Goal: Task Accomplishment & Management: Manage account settings

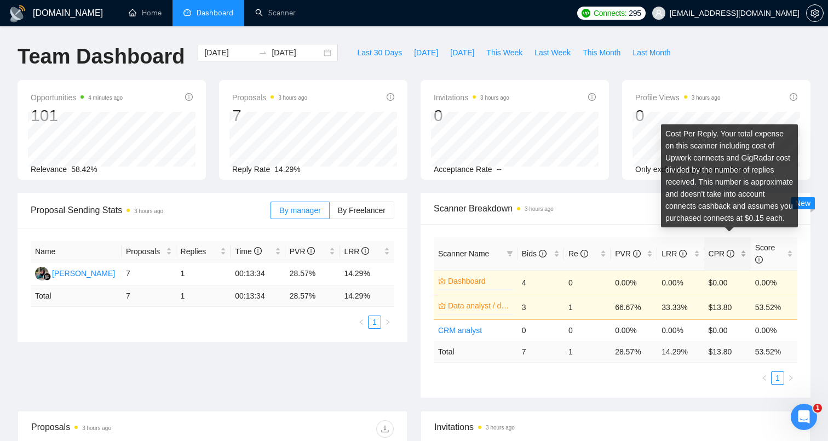
click at [730, 253] on icon "info-circle" at bounding box center [731, 254] width 8 height 8
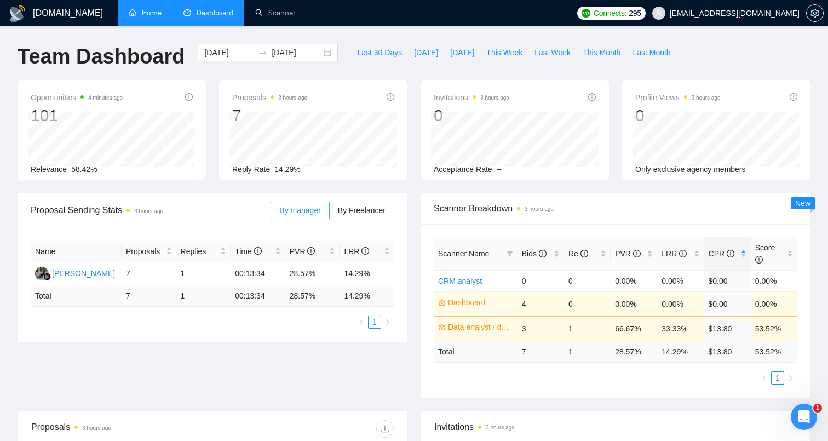
click at [145, 14] on link "Home" at bounding box center [145, 12] width 33 height 9
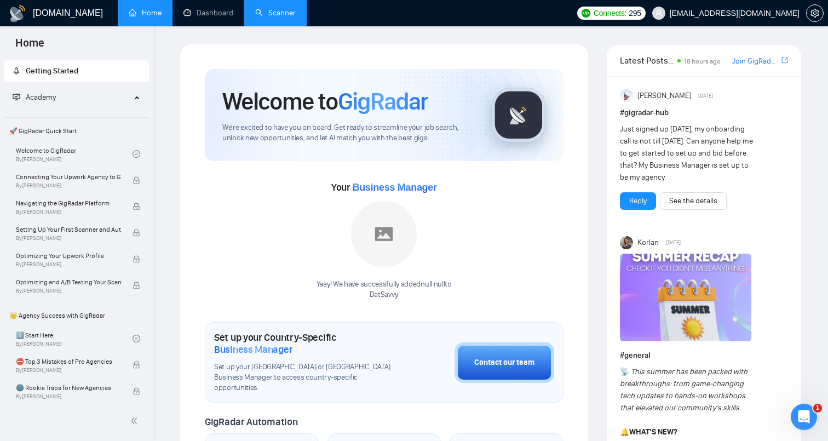
click at [267, 16] on link "Scanner" at bounding box center [275, 12] width 41 height 9
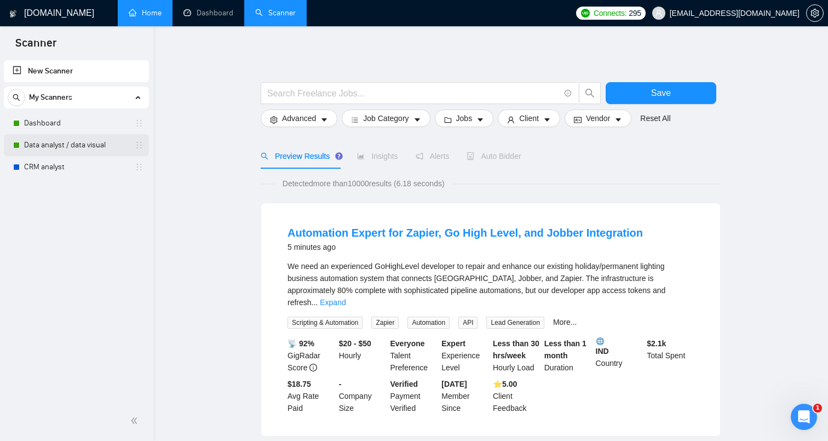
click at [78, 146] on link "Data analyst / data visual" at bounding box center [76, 145] width 104 height 22
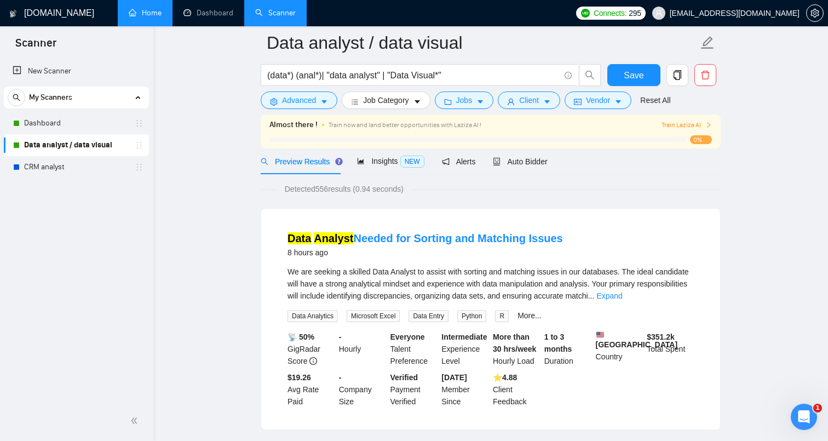
scroll to position [48, 0]
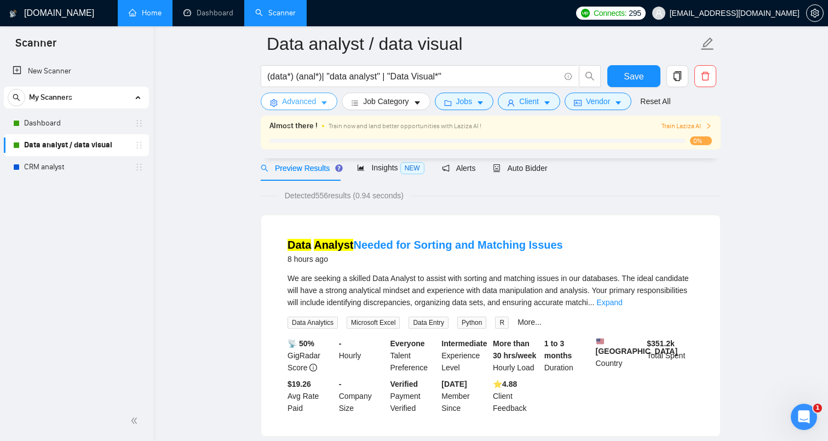
click at [309, 101] on span "Advanced" at bounding box center [299, 101] width 34 height 12
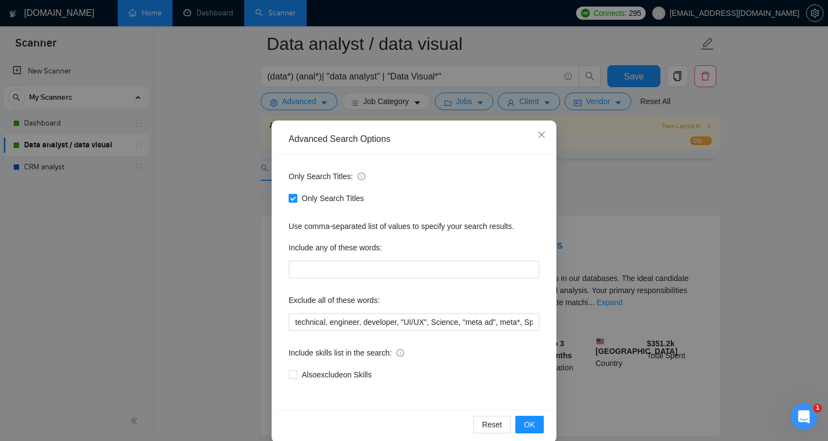
scroll to position [15, 0]
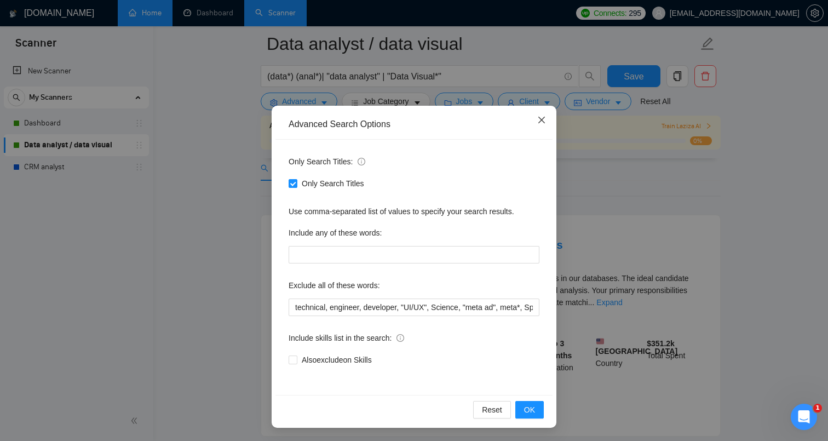
click at [541, 119] on icon "close" at bounding box center [541, 120] width 9 height 9
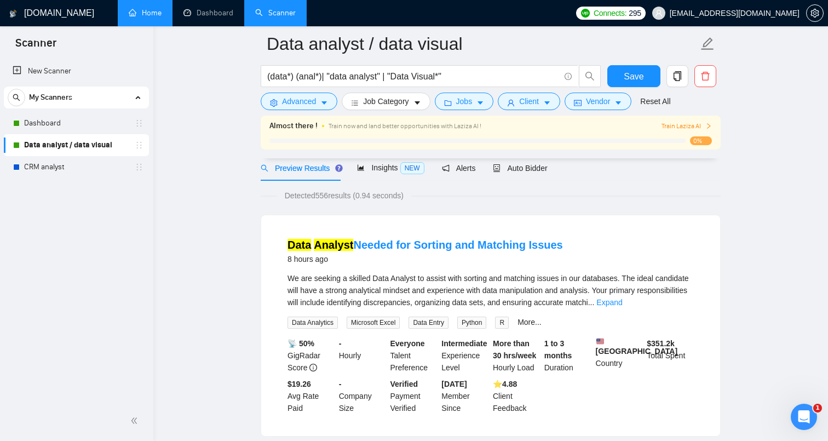
scroll to position [0, 0]
click at [463, 101] on span "Jobs" at bounding box center [464, 101] width 16 height 12
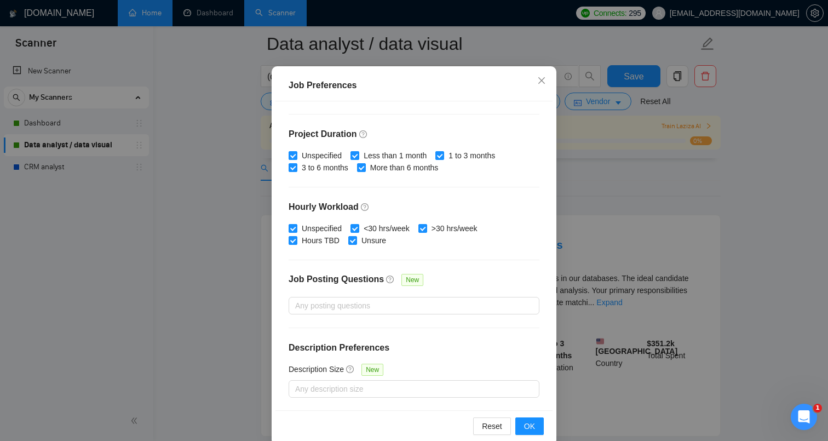
scroll to position [70, 0]
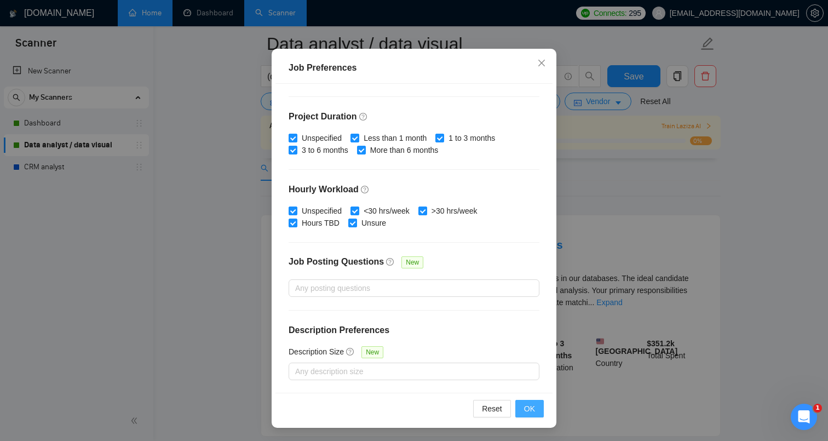
click at [537, 405] on button "OK" at bounding box center [529, 409] width 28 height 18
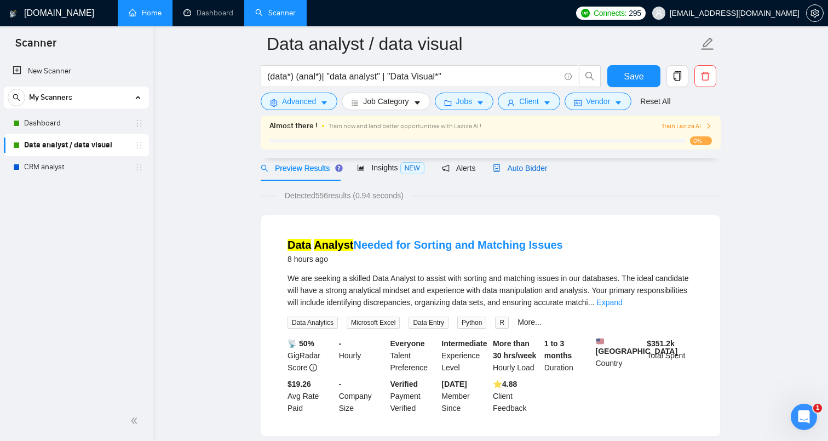
click at [528, 168] on span "Auto Bidder" at bounding box center [520, 168] width 54 height 9
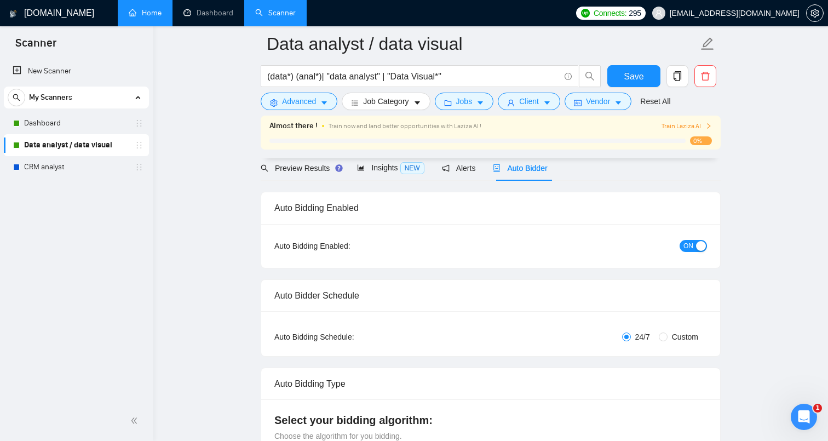
radio input "false"
radio input "true"
checkbox input "true"
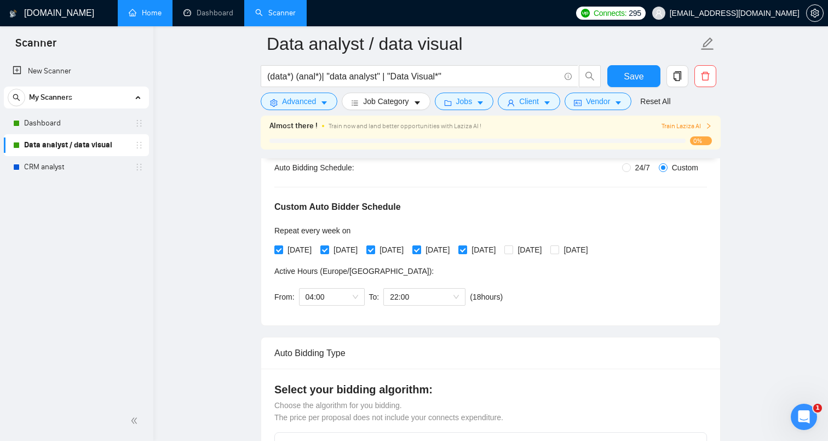
scroll to position [224, 0]
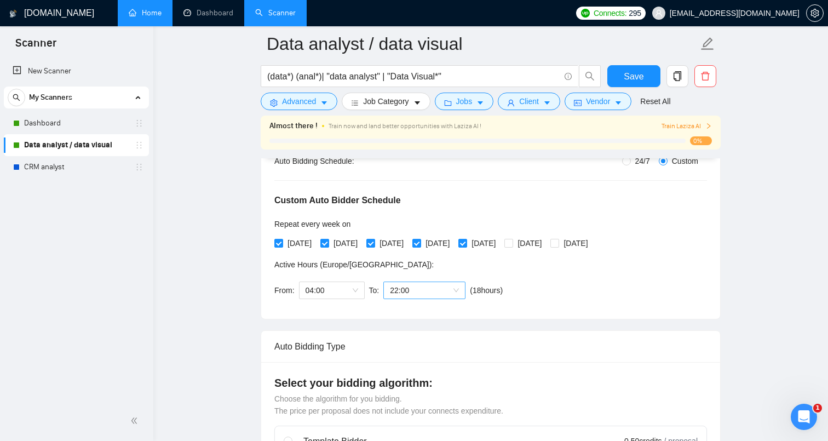
click at [459, 291] on span "22:00" at bounding box center [424, 290] width 69 height 16
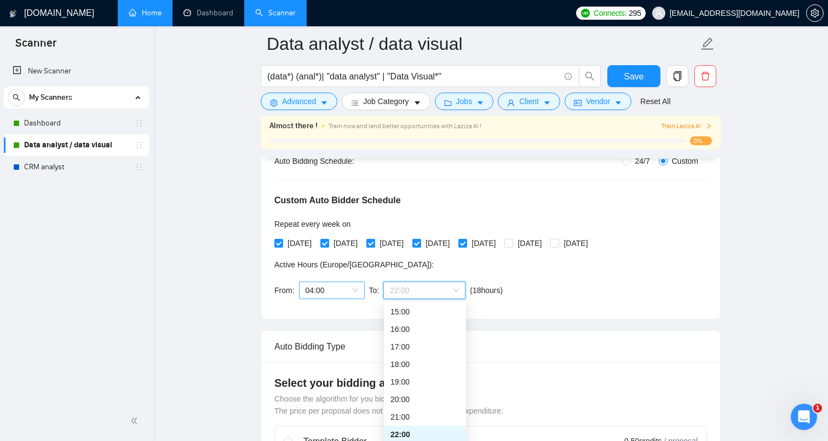
click at [350, 290] on span "04:00" at bounding box center [331, 290] width 53 height 16
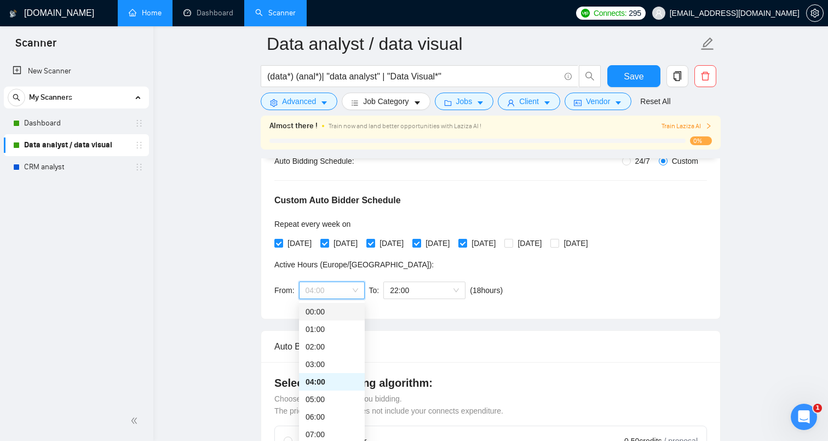
click at [339, 307] on div "00:00" at bounding box center [331, 311] width 53 height 12
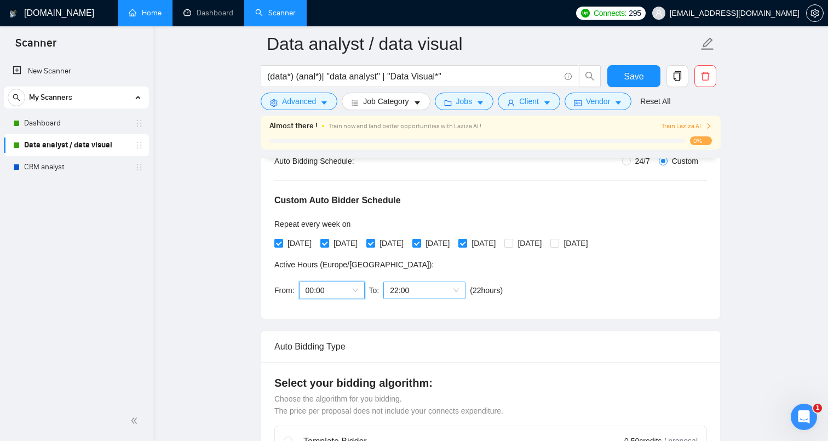
click at [460, 288] on div "22:00" at bounding box center [424, 290] width 82 height 18
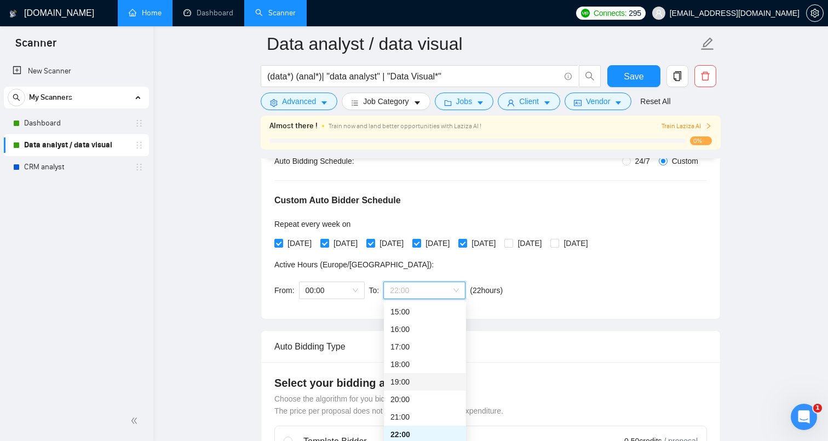
scroll to position [280, 0]
click at [425, 436] on div "23:00" at bounding box center [424, 434] width 69 height 12
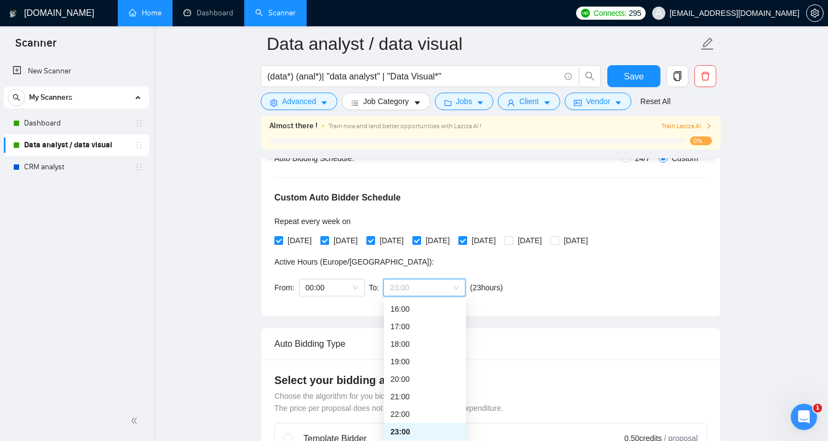
click at [457, 285] on span "23:00" at bounding box center [424, 287] width 69 height 16
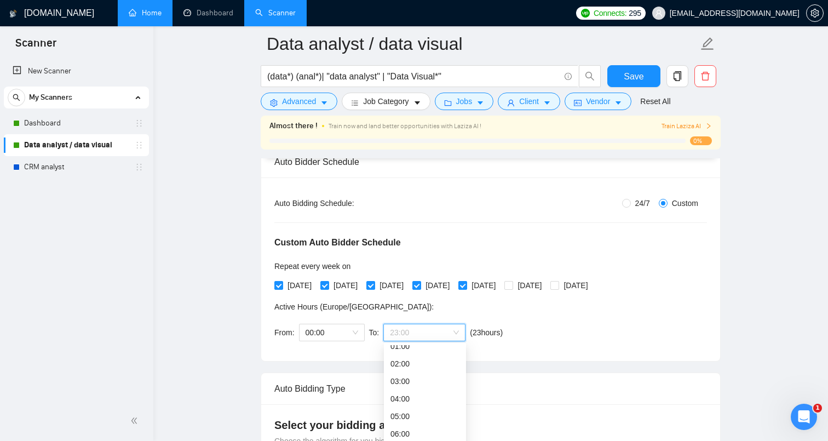
scroll to position [0, 0]
click at [436, 353] on span "(next day)" at bounding box center [427, 353] width 34 height 9
click at [625, 204] on input "24/7" at bounding box center [626, 203] width 9 height 9
radio input "true"
radio input "false"
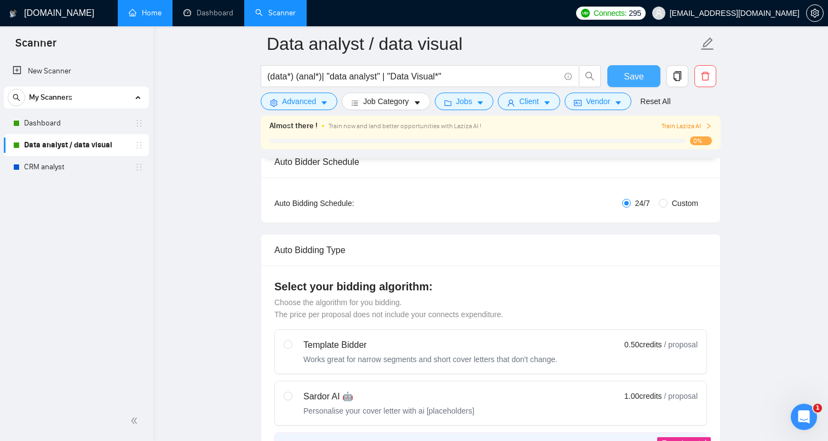
click at [626, 78] on span "Save" at bounding box center [634, 77] width 20 height 14
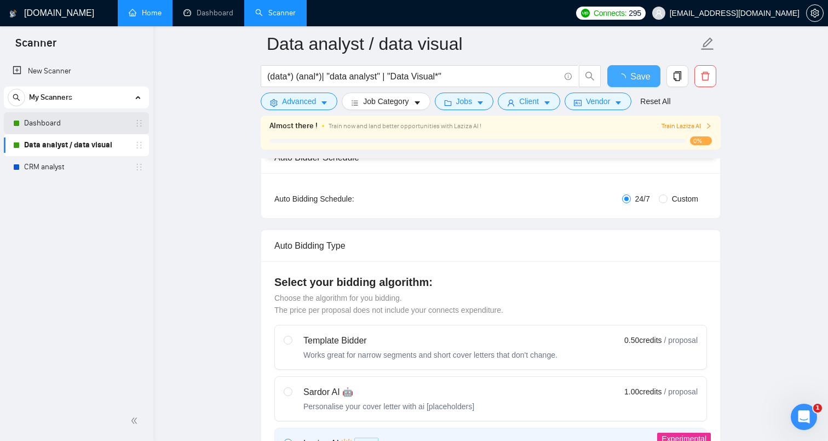
checkbox input "true"
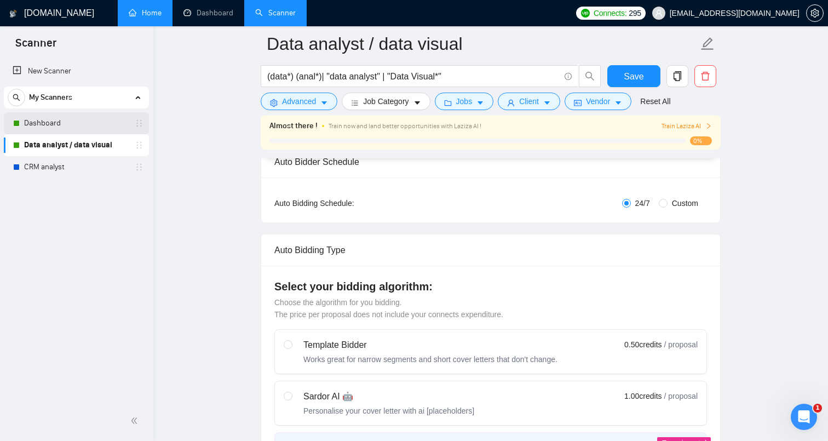
click at [84, 123] on link "Dashboard" at bounding box center [76, 123] width 104 height 22
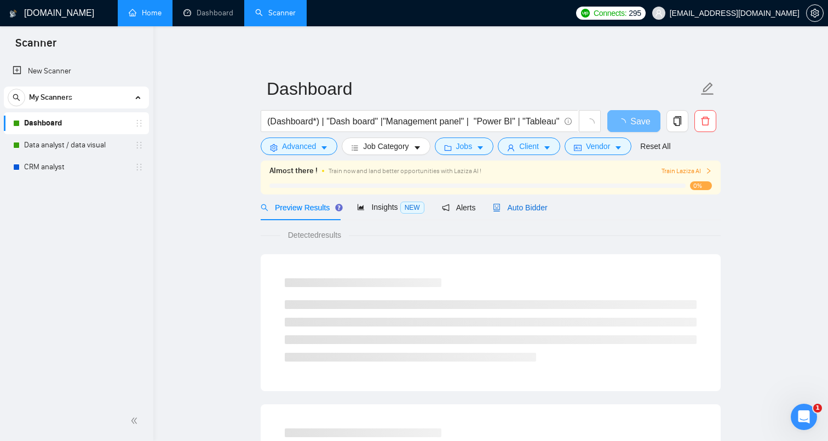
click at [531, 205] on span "Auto Bidder" at bounding box center [520, 207] width 54 height 9
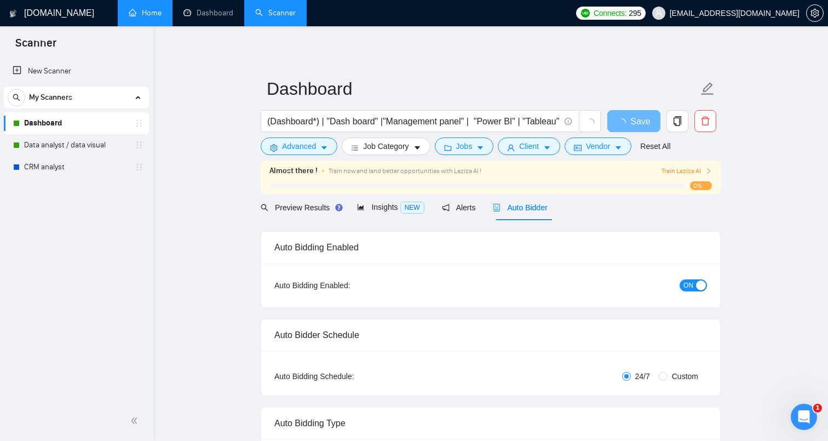
radio input "false"
radio input "true"
checkbox input "true"
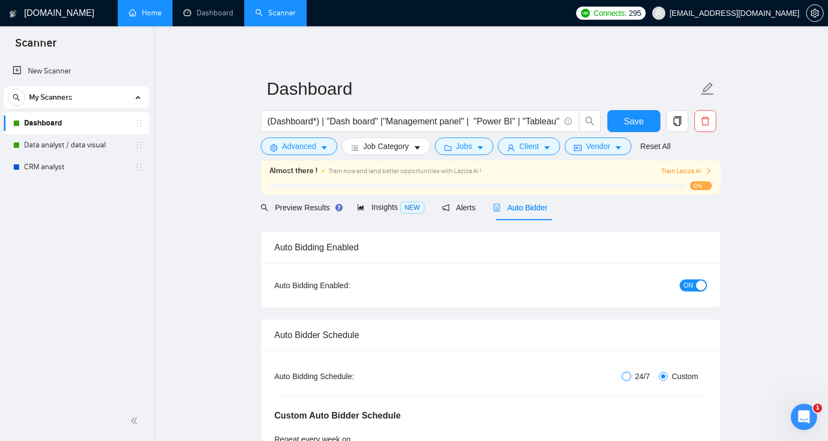
click at [625, 375] on input "24/7" at bounding box center [626, 376] width 9 height 9
radio input "true"
radio input "false"
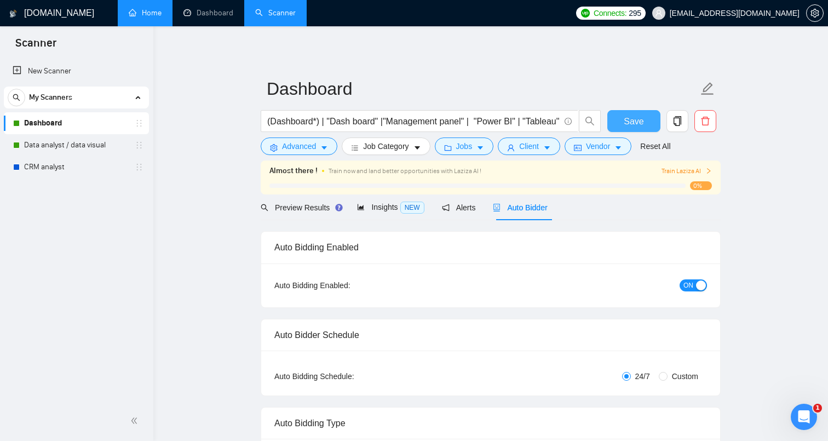
click at [644, 125] on button "Save" at bounding box center [633, 121] width 53 height 22
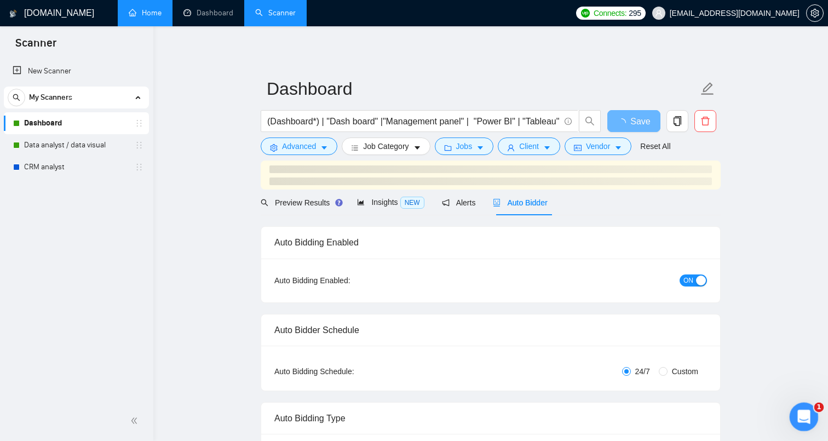
click at [803, 409] on icon "Open Intercom Messenger" at bounding box center [802, 415] width 18 height 18
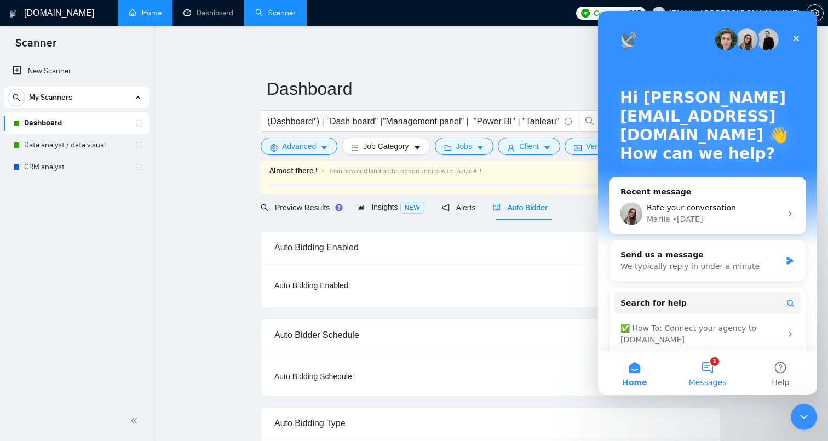
click at [709, 368] on button "1 Messages" at bounding box center [707, 373] width 73 height 44
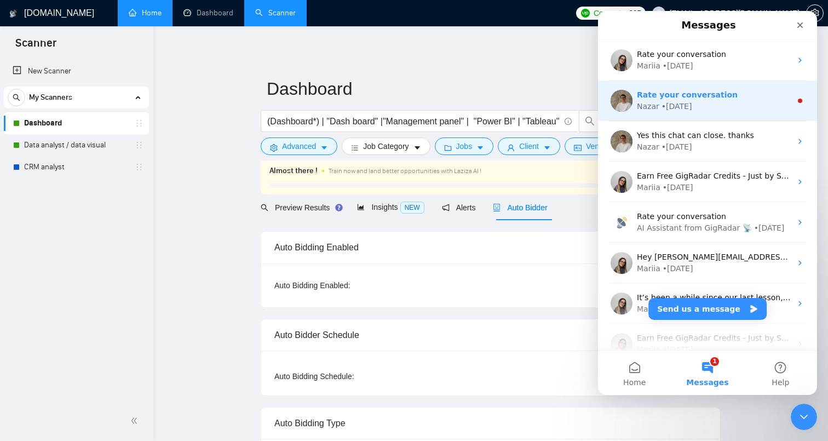
click at [693, 105] on div "Nazar • [DATE]" at bounding box center [714, 106] width 154 height 11
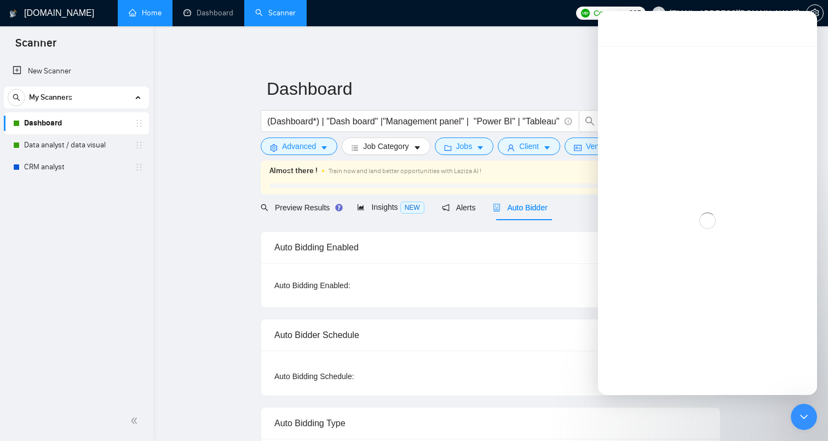
scroll to position [45, 0]
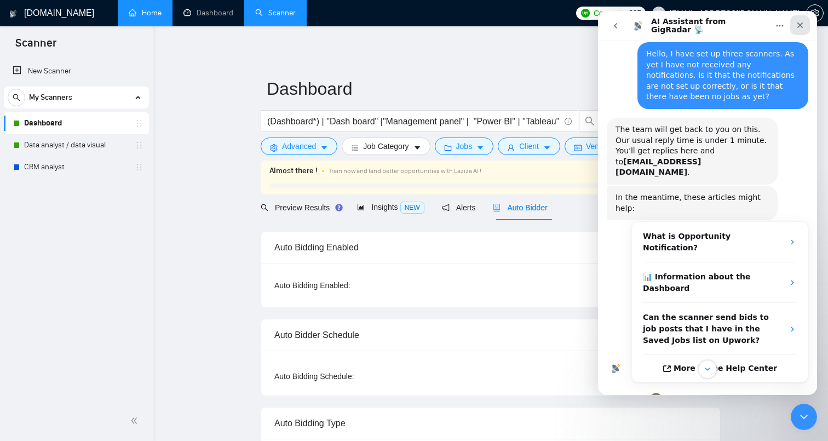
click at [798, 23] on icon "Close" at bounding box center [800, 25] width 6 height 6
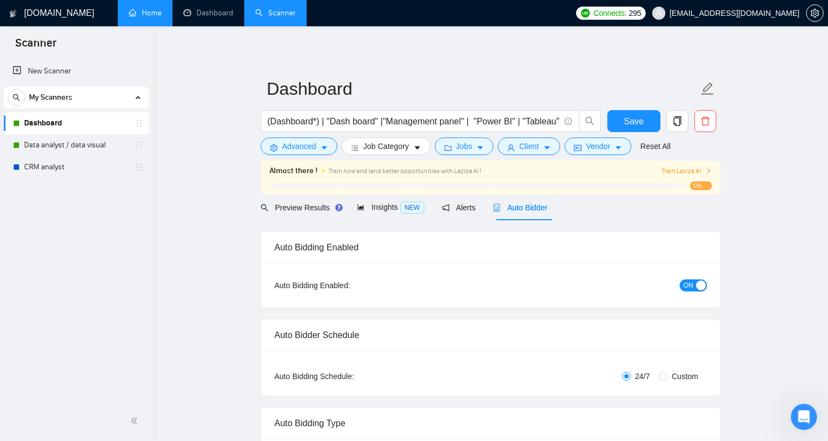
scroll to position [1855, 0]
click at [213, 18] on link "Dashboard" at bounding box center [208, 12] width 50 height 9
